Goal: Task Accomplishment & Management: Manage account settings

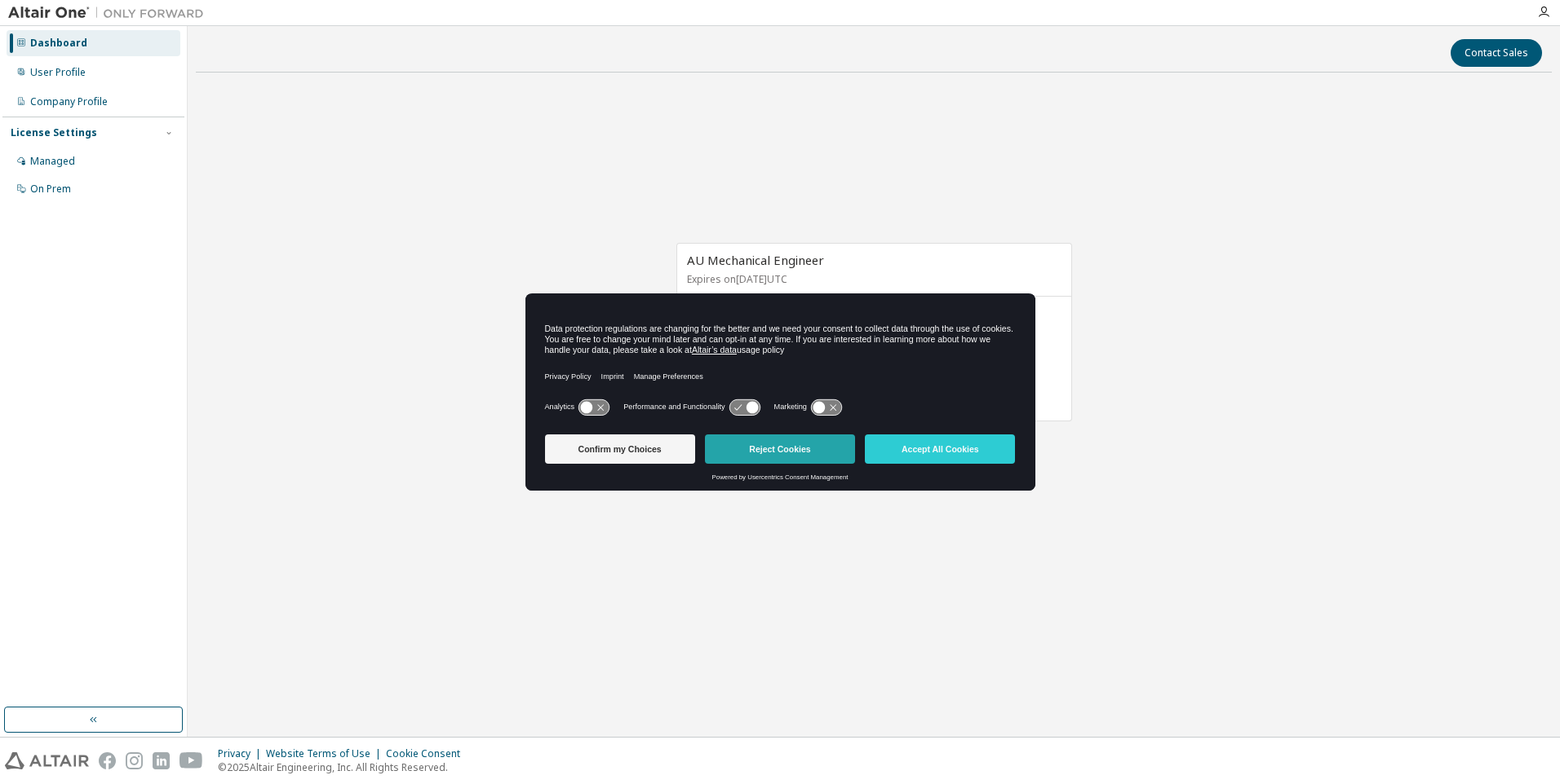
click at [750, 446] on button "Reject Cookies" at bounding box center [780, 449] width 150 height 30
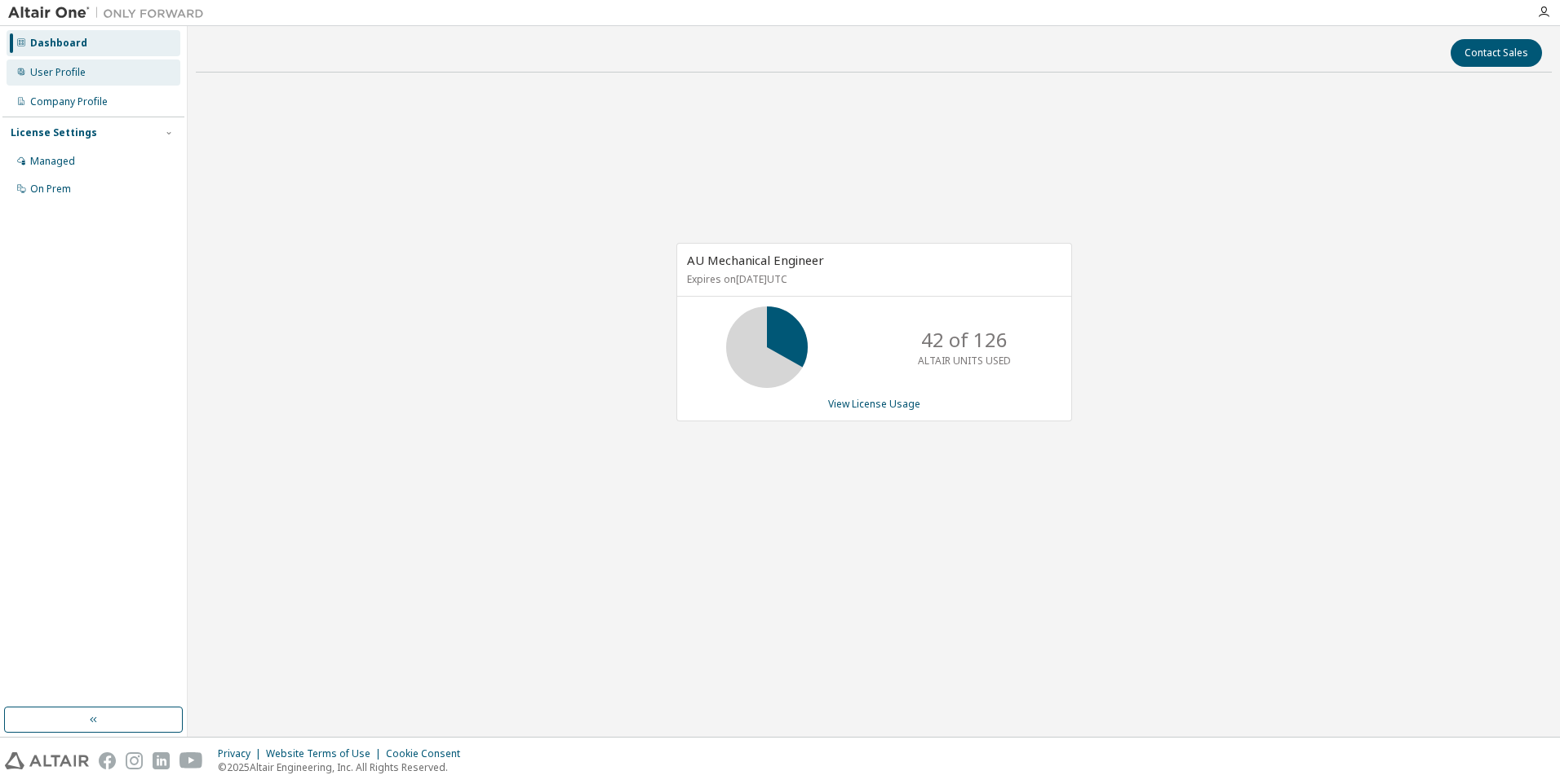
click at [109, 83] on div "User Profile" at bounding box center [94, 72] width 174 height 26
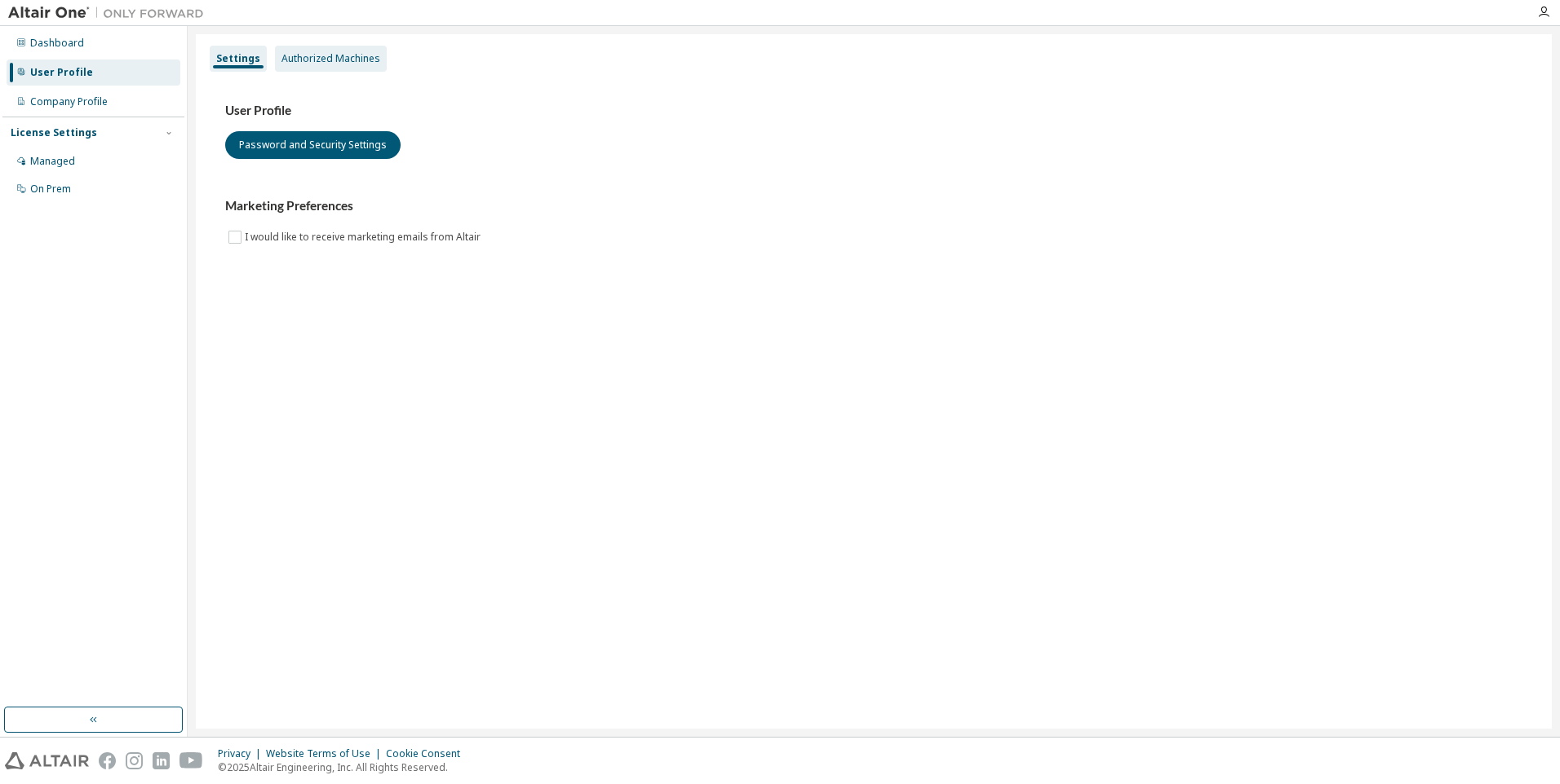
click at [340, 63] on div "Authorized Machines" at bounding box center [331, 58] width 99 height 13
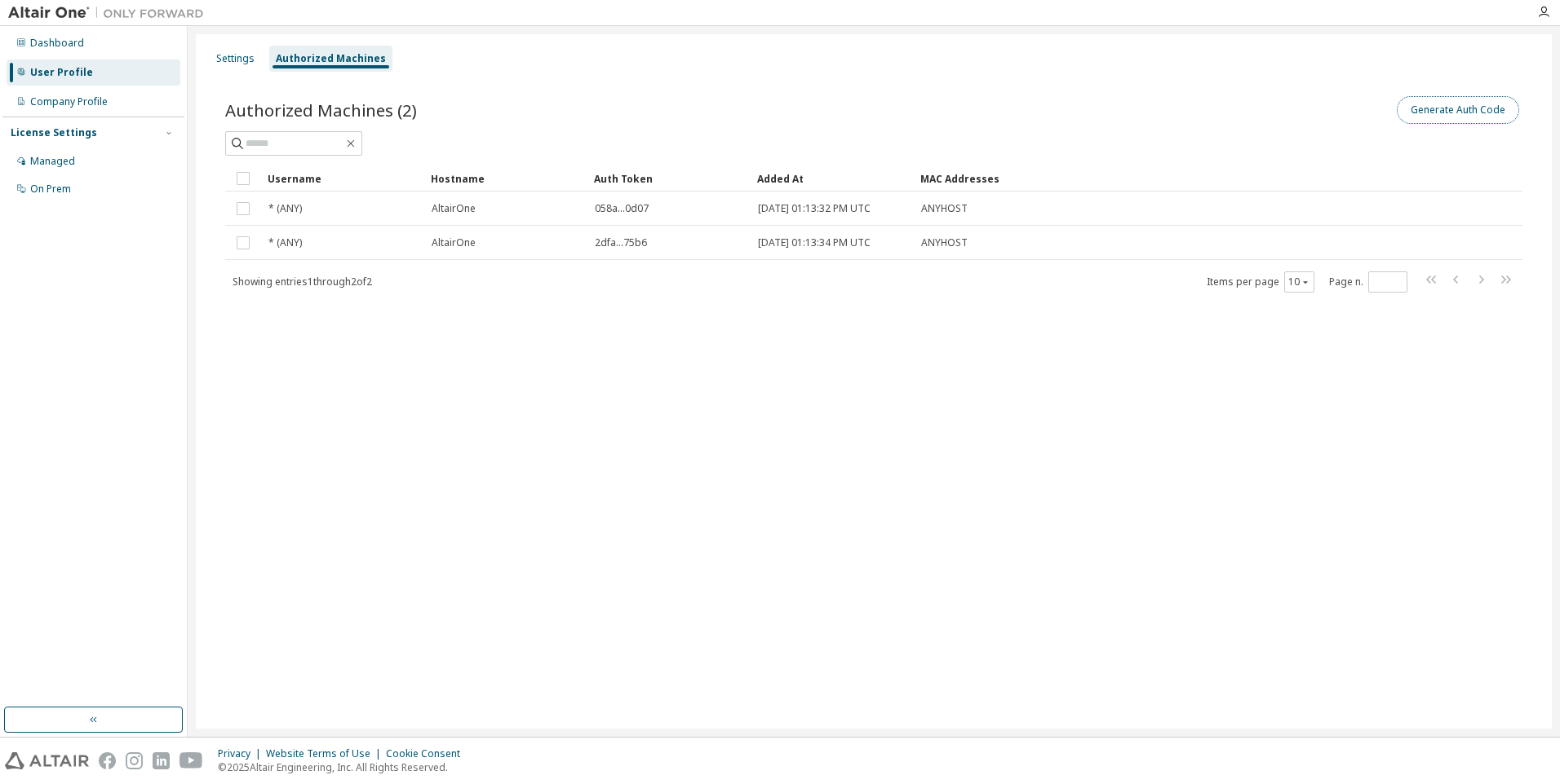
click at [1436, 113] on button "Generate Auth Code" at bounding box center [1457, 110] width 123 height 28
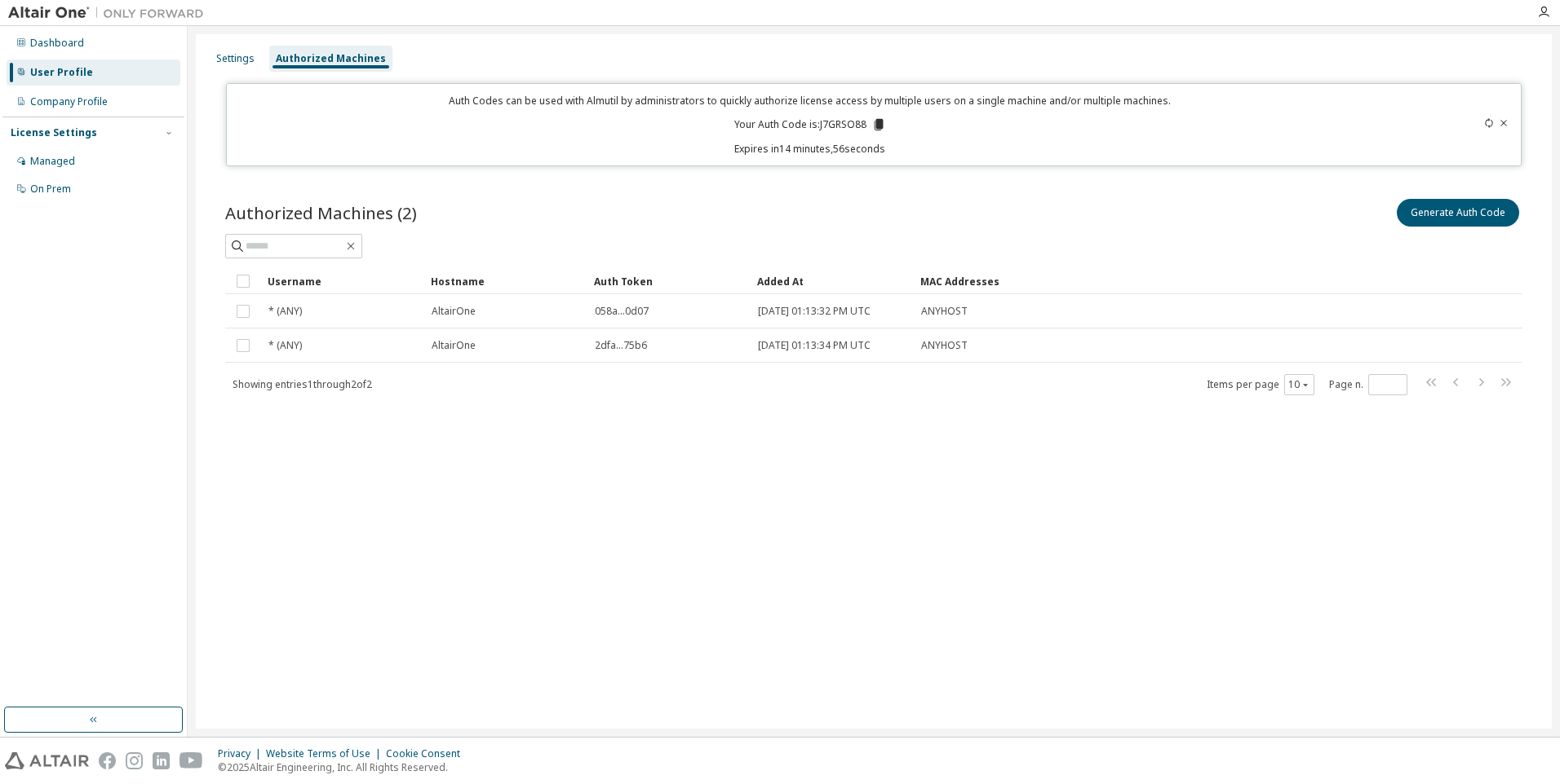
click at [824, 124] on p "Your Auth Code is: J7GRSO88" at bounding box center [810, 124] width 151 height 15
drag, startPoint x: 818, startPoint y: 125, endPoint x: 867, endPoint y: 123, distance: 49.0
click at [867, 123] on p "Your Auth Code is: J7GRSO88" at bounding box center [810, 124] width 151 height 15
copy p "J7GRSO88"
click at [290, 626] on div "Settings Authorized Machines Auth Codes can be used with Almutil by administrat…" at bounding box center [873, 381] width 1356 height 694
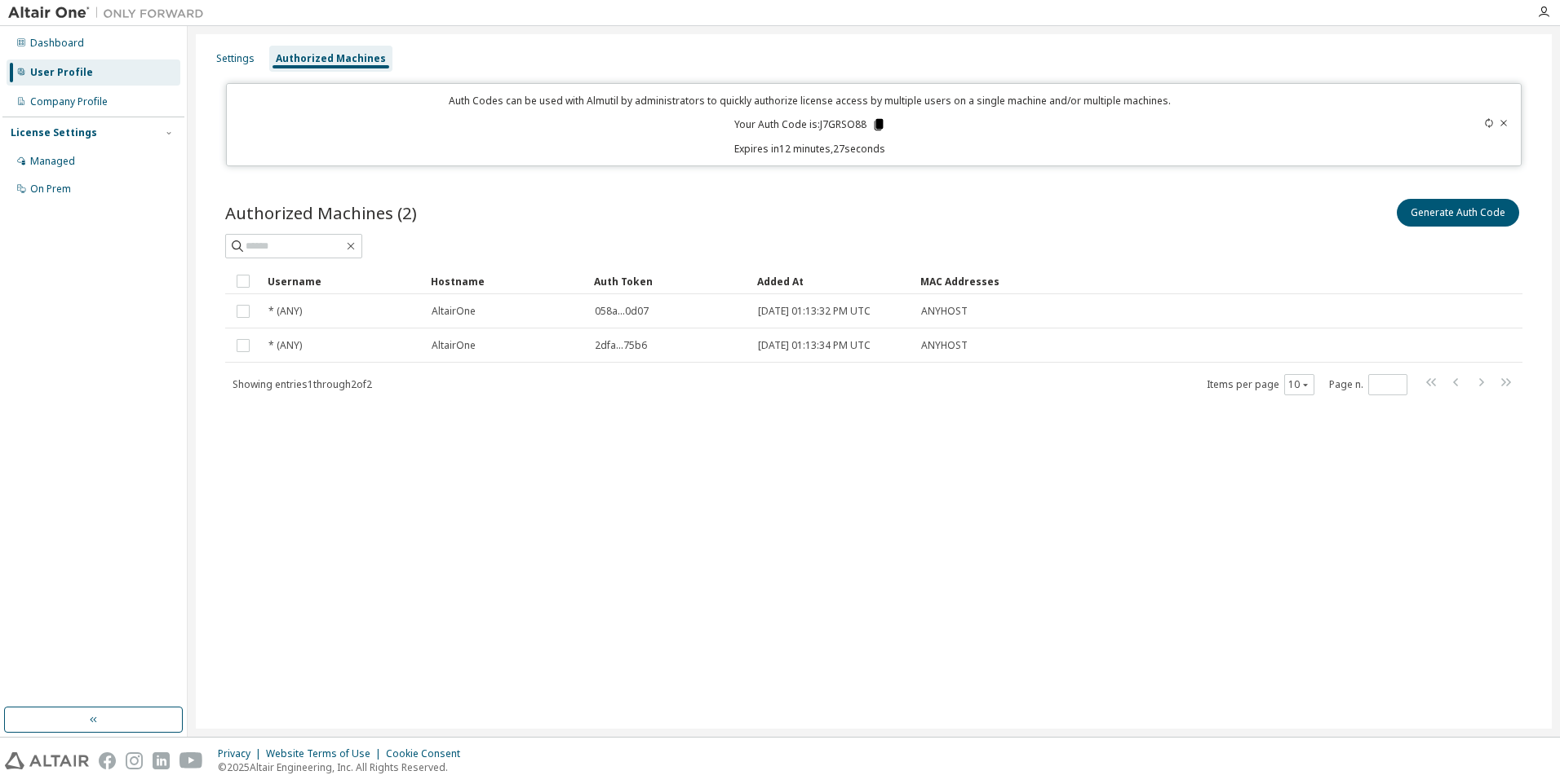
click at [877, 124] on icon at bounding box center [878, 124] width 9 height 11
click at [318, 59] on div "Authorized Machines" at bounding box center [330, 58] width 110 height 13
